Goal: Transaction & Acquisition: Purchase product/service

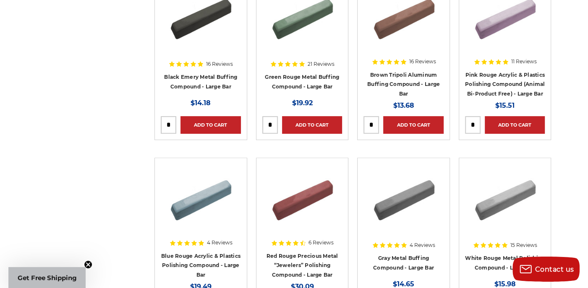
scroll to position [279, 0]
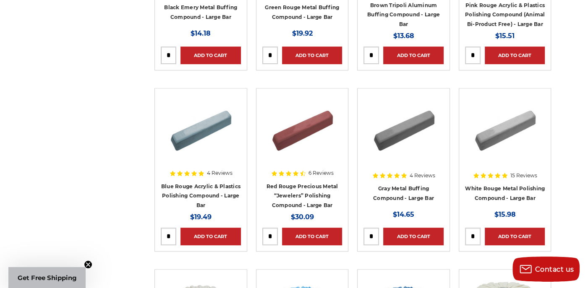
click at [507, 139] on img at bounding box center [504, 127] width 67 height 67
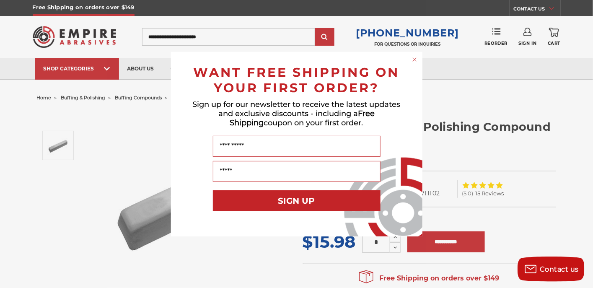
click at [414, 59] on circle "Close dialog" at bounding box center [415, 59] width 8 height 8
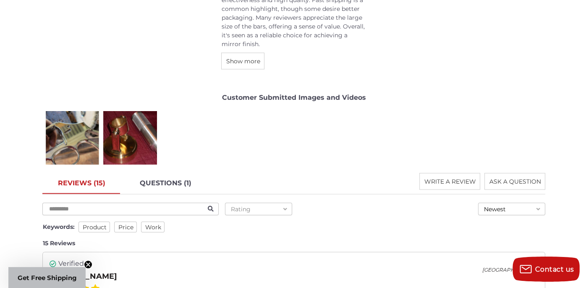
scroll to position [1188, 0]
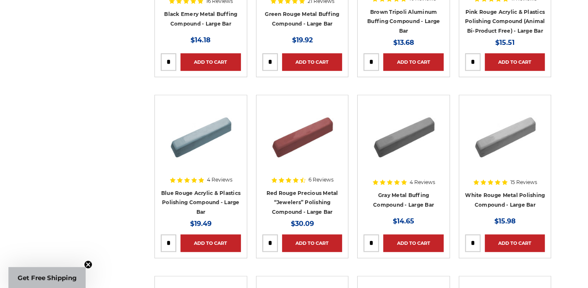
scroll to position [279, 0]
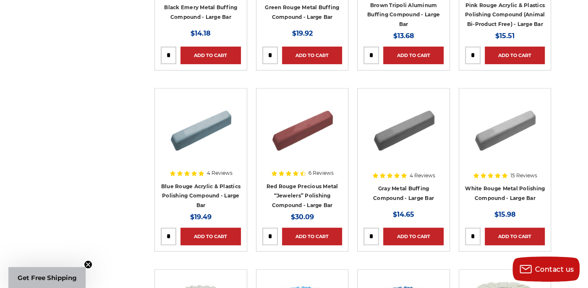
click at [307, 132] on img at bounding box center [301, 127] width 67 height 67
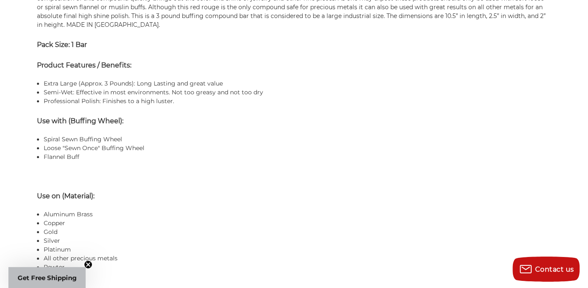
scroll to position [699, 0]
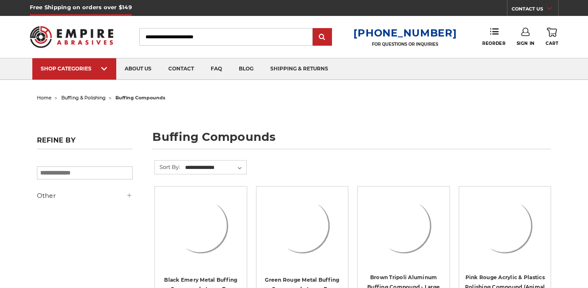
scroll to position [273, 0]
